Goal: Information Seeking & Learning: Learn about a topic

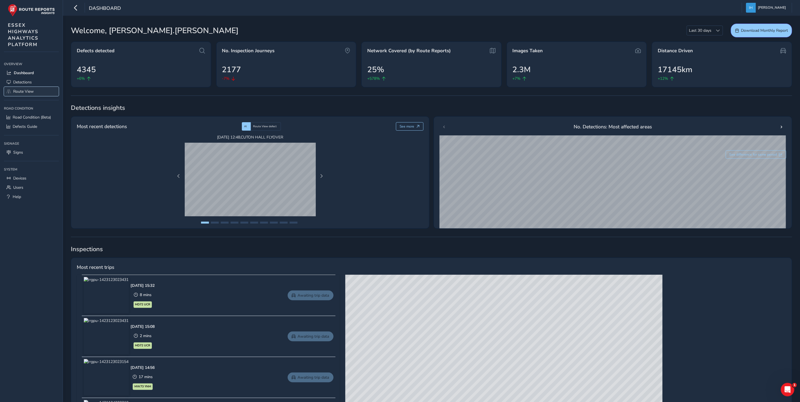
click at [21, 89] on span "Route View" at bounding box center [23, 91] width 21 height 5
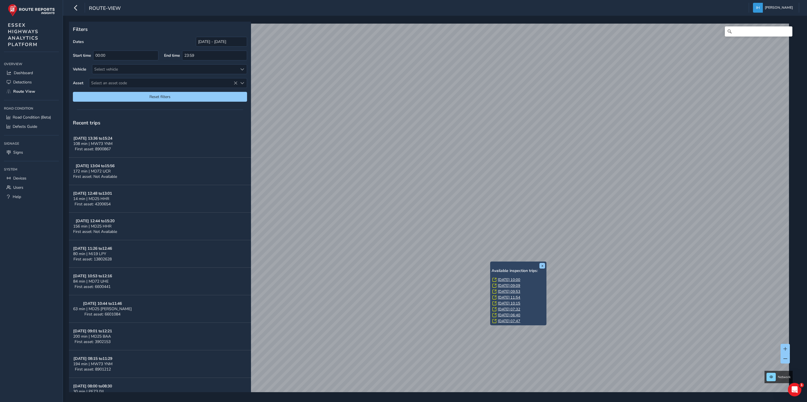
click at [508, 279] on link "[DATE] 10:00" at bounding box center [508, 280] width 22 height 5
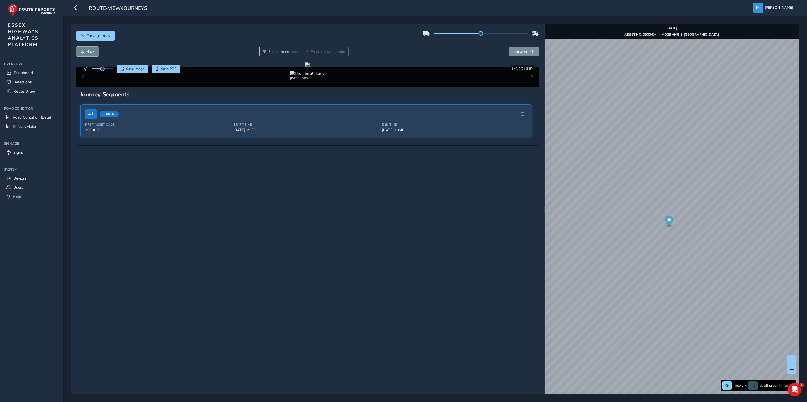
click at [89, 53] on span "Back" at bounding box center [90, 51] width 8 height 5
click at [513, 51] on span "Forward" at bounding box center [520, 51] width 15 height 5
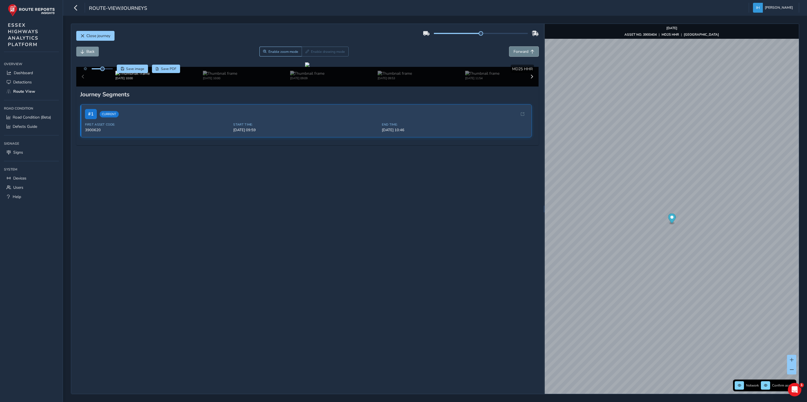
click at [513, 51] on span "Forward" at bounding box center [520, 51] width 15 height 5
click at [646, 224] on div "x Available inspection trips: [GEOGRAPHIC_DATA][DATE] 16:08 [DATE] 16:04" at bounding box center [672, 238] width 56 height 28
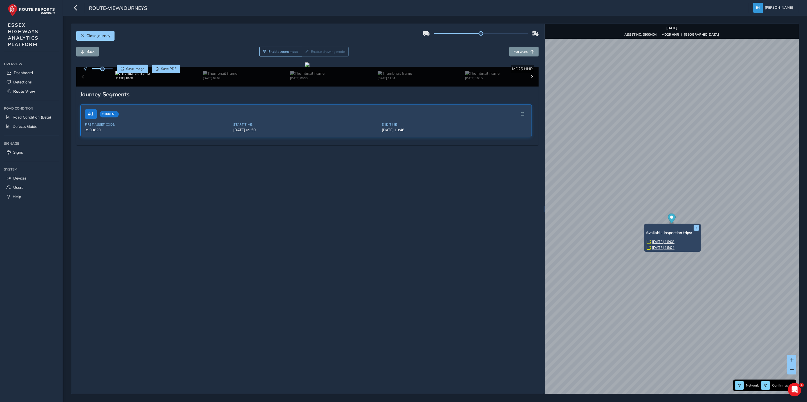
click at [669, 241] on link "[DATE] 16:08" at bounding box center [663, 242] width 22 height 5
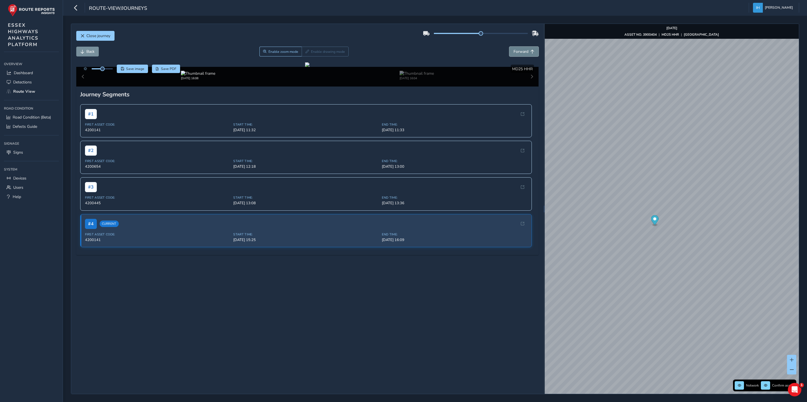
click at [517, 52] on span "Forward" at bounding box center [520, 51] width 15 height 5
click at [85, 54] on button "Back" at bounding box center [87, 52] width 22 height 10
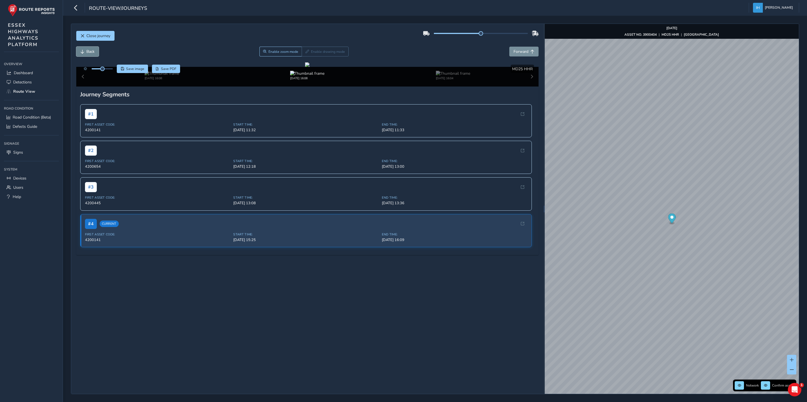
click at [85, 54] on button "Back" at bounding box center [87, 52] width 22 height 10
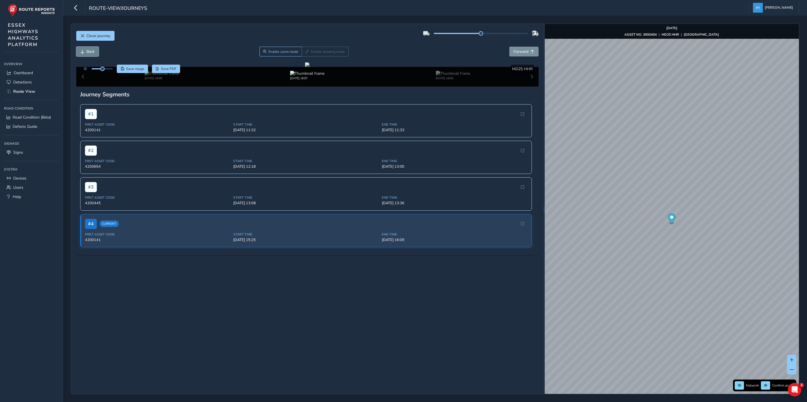
click at [85, 54] on button "Back" at bounding box center [87, 52] width 22 height 10
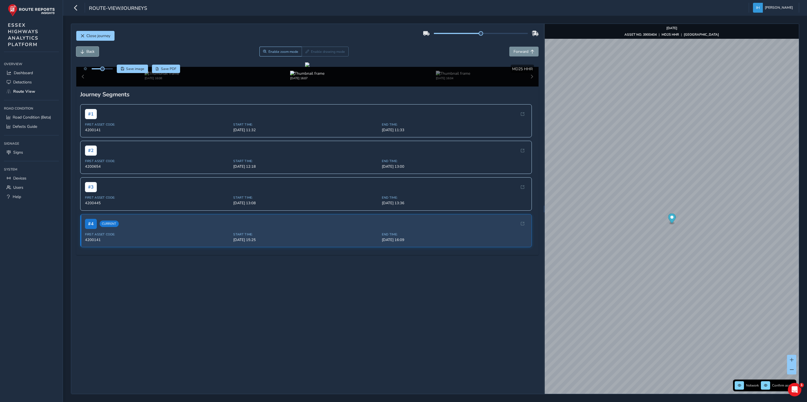
click at [85, 54] on button "Back" at bounding box center [87, 52] width 22 height 10
click at [513, 52] on span "Forward" at bounding box center [520, 51] width 15 height 5
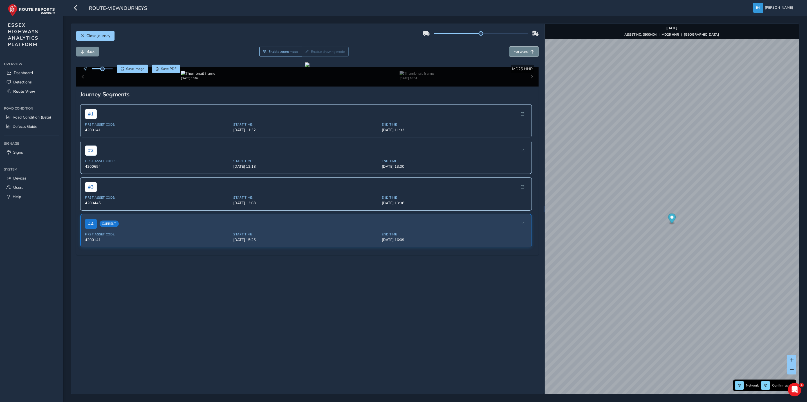
click at [513, 52] on span "Forward" at bounding box center [520, 51] width 15 height 5
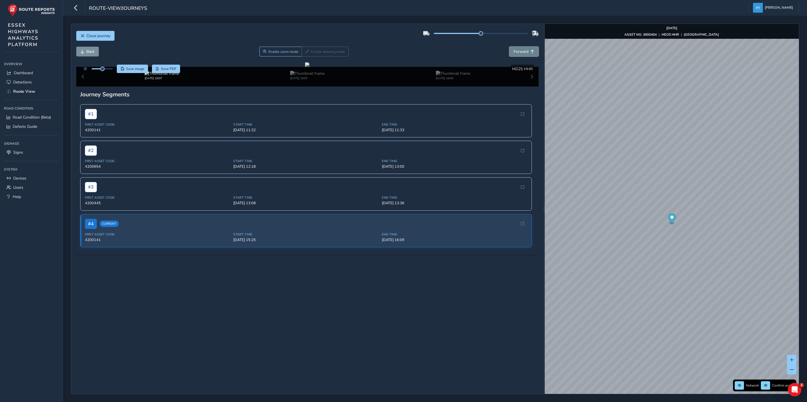
click at [513, 52] on span "Forward" at bounding box center [520, 51] width 15 height 5
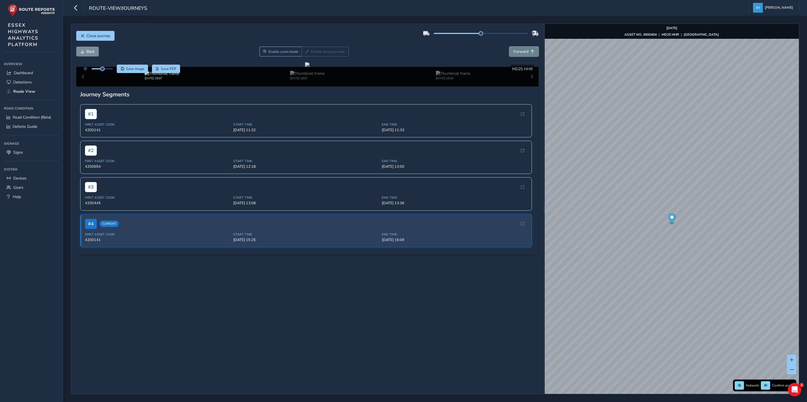
click at [513, 52] on span "Forward" at bounding box center [520, 51] width 15 height 5
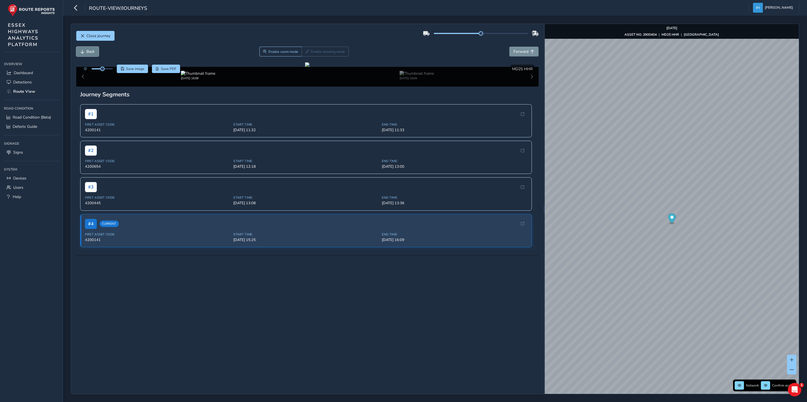
click at [85, 51] on button "Back" at bounding box center [87, 52] width 22 height 10
click at [518, 52] on span "Forward" at bounding box center [520, 51] width 15 height 5
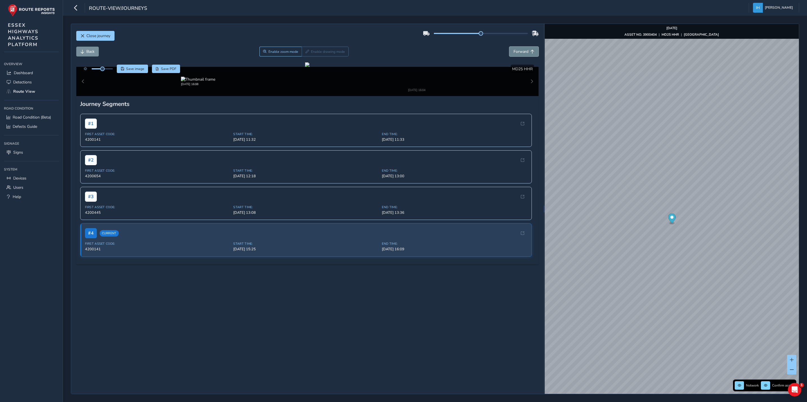
click at [518, 52] on span "Forward" at bounding box center [520, 51] width 15 height 5
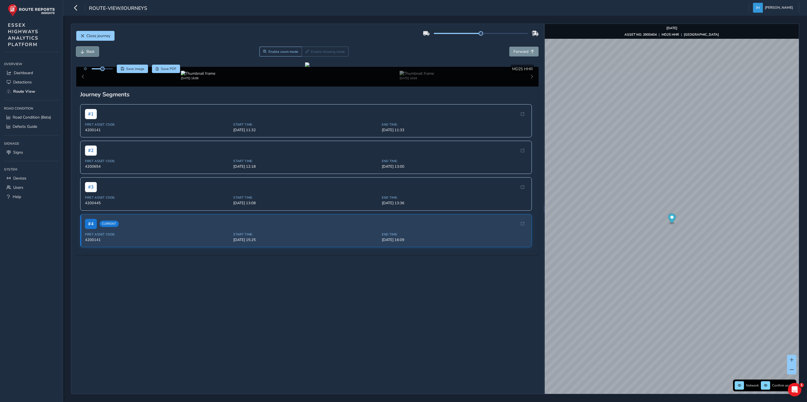
click at [85, 51] on button "Back" at bounding box center [87, 52] width 22 height 10
click at [514, 53] on span "Forward" at bounding box center [520, 51] width 15 height 5
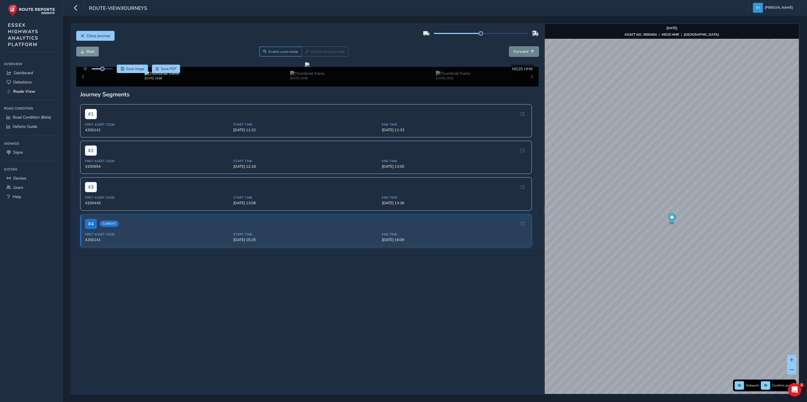
click at [514, 53] on span "Forward" at bounding box center [520, 51] width 15 height 5
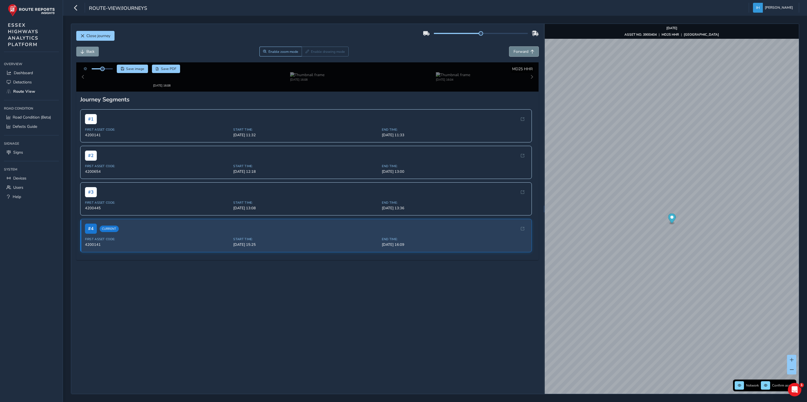
click at [514, 53] on span "Forward" at bounding box center [520, 51] width 15 height 5
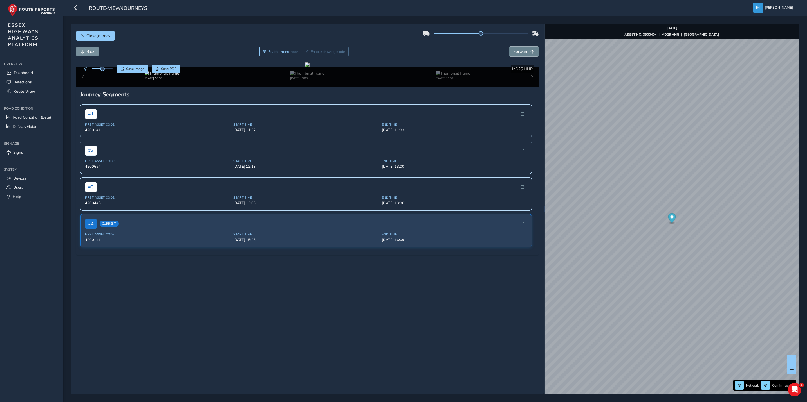
click at [514, 53] on span "Forward" at bounding box center [520, 51] width 15 height 5
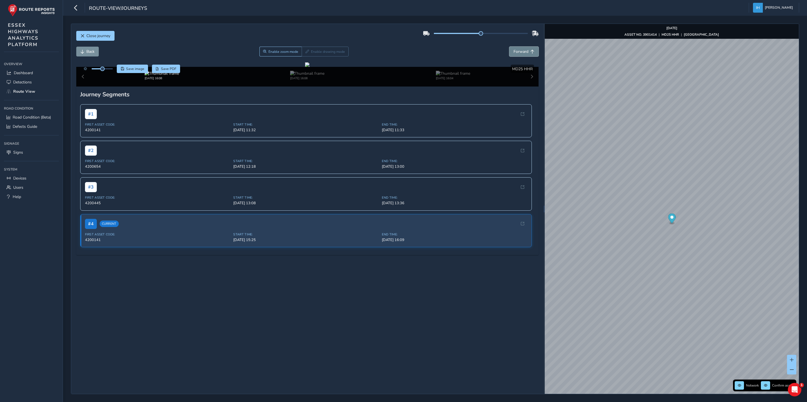
click at [514, 53] on span "Forward" at bounding box center [520, 51] width 15 height 5
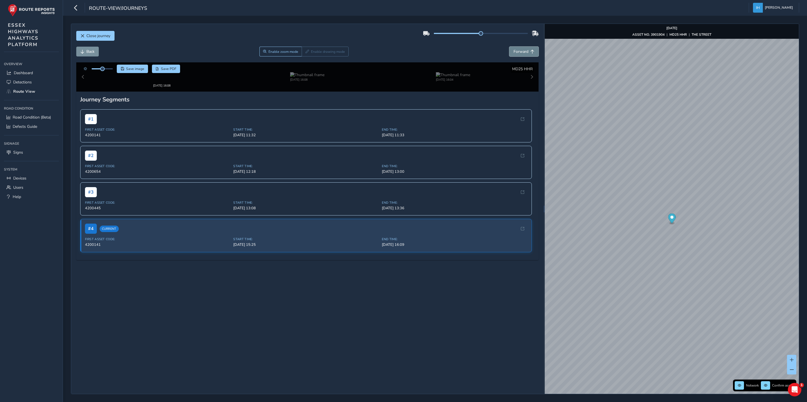
click at [514, 53] on span "Forward" at bounding box center [520, 51] width 15 height 5
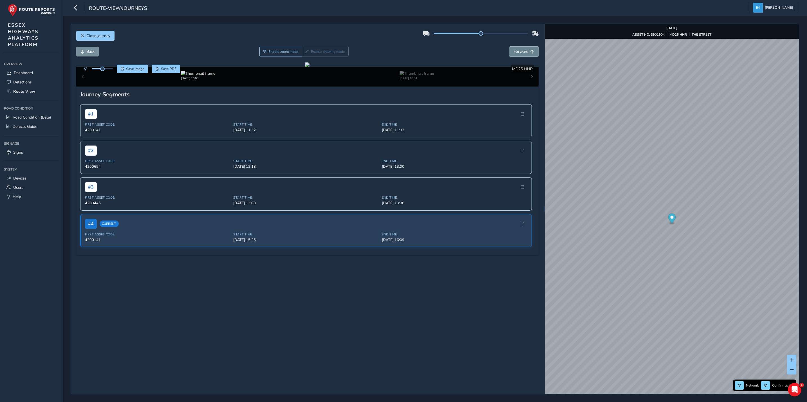
click at [521, 52] on span "Forward" at bounding box center [520, 51] width 15 height 5
drag, startPoint x: 171, startPoint y: 177, endPoint x: 245, endPoint y: 181, distance: 74.0
click at [305, 67] on div at bounding box center [307, 64] width 4 height 4
